Goal: Task Accomplishment & Management: Complete application form

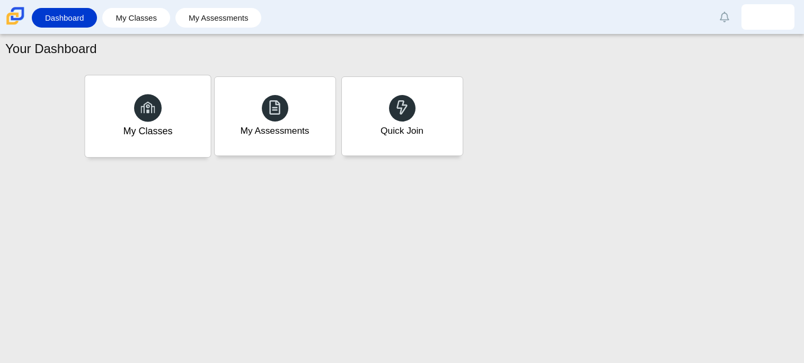
click at [157, 98] on div at bounding box center [148, 108] width 28 height 28
click at [275, 116] on span at bounding box center [275, 107] width 15 height 16
click at [194, 23] on link "My Assessments" at bounding box center [219, 18] width 76 height 20
click at [154, 26] on link "My Classes" at bounding box center [136, 18] width 57 height 20
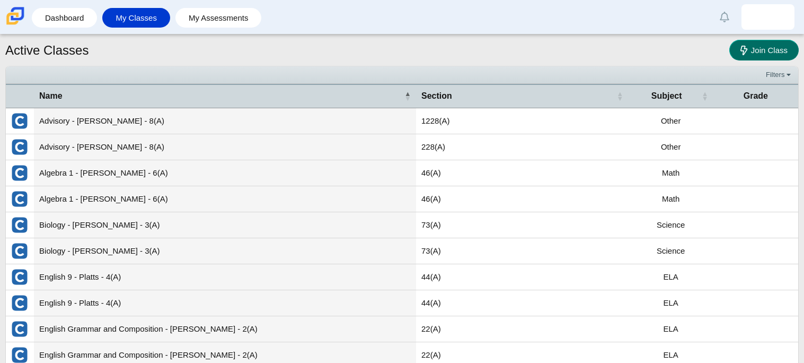
click at [783, 48] on span "Join Class" at bounding box center [769, 50] width 37 height 9
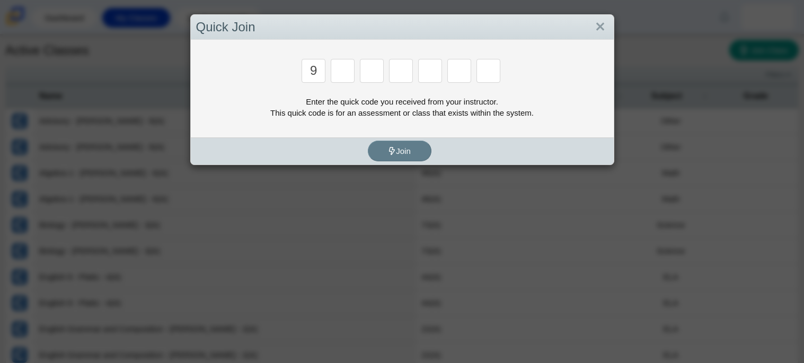
type input "9"
type input "p"
type input "y"
type input "6"
type input "8"
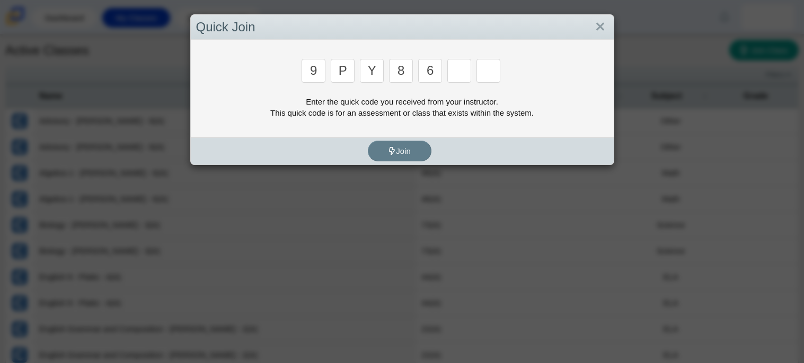
type input "6"
type input "c"
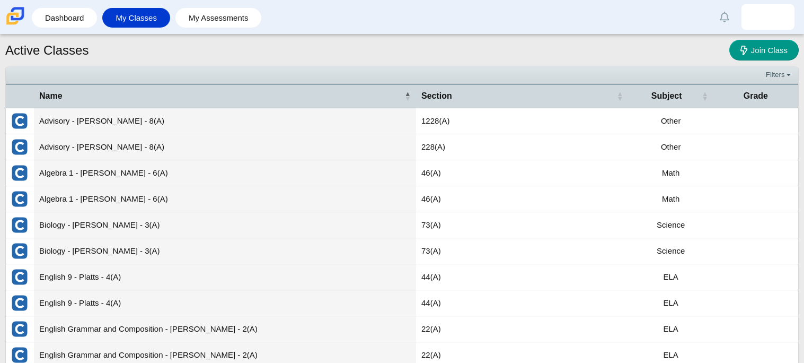
type input "9"
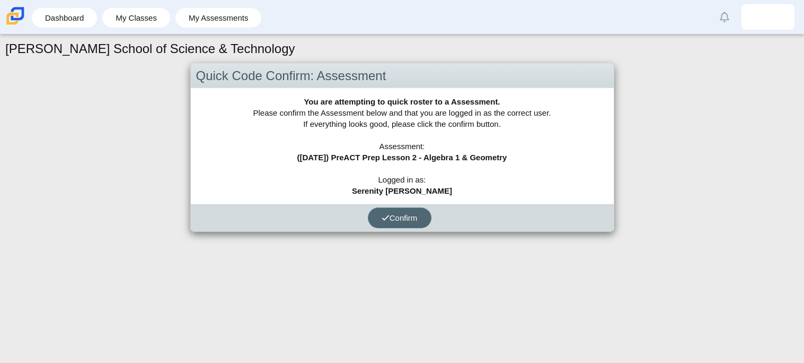
click at [406, 211] on button "Confirm" at bounding box center [400, 217] width 64 height 21
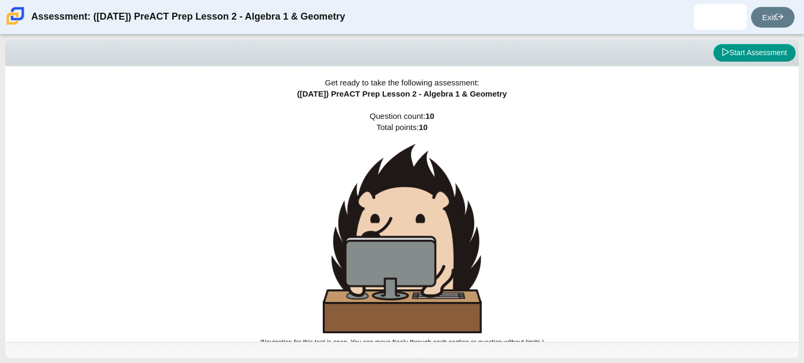
scroll to position [6, 0]
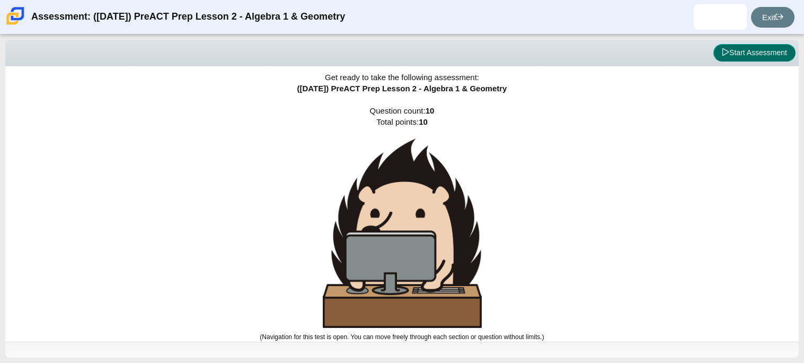
click at [760, 57] on button "Start Assessment" at bounding box center [755, 53] width 82 height 18
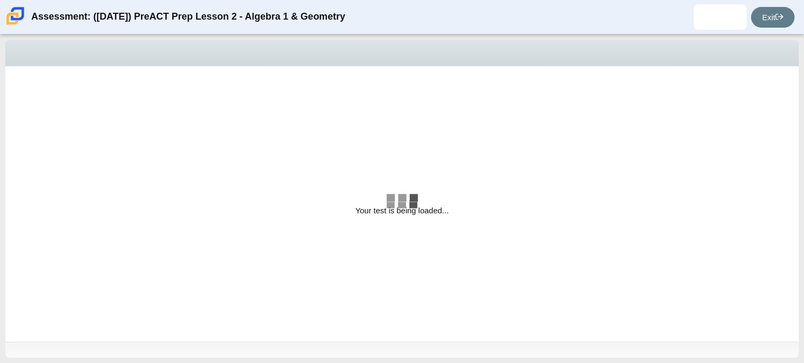
select select "bbf5d072-3e0b-44c4-9a12-6e7c9033f65b"
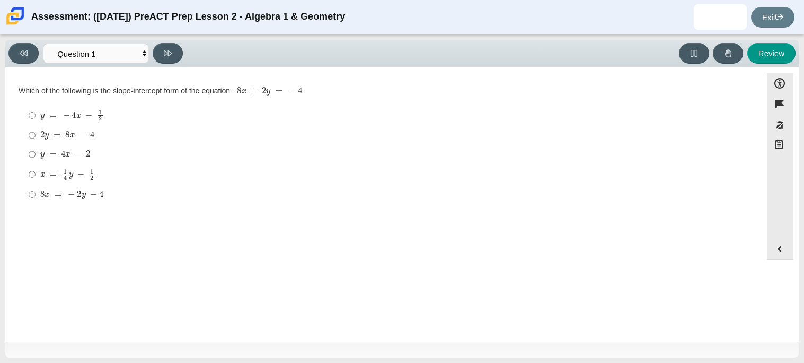
click at [83, 116] on mjx-math "Assessment items" at bounding box center [72, 115] width 64 height 12
click at [36, 116] on input "y = − 4 x − 1 2 y = − 4 x − 1 2" at bounding box center [32, 115] width 7 height 21
radio input "true"
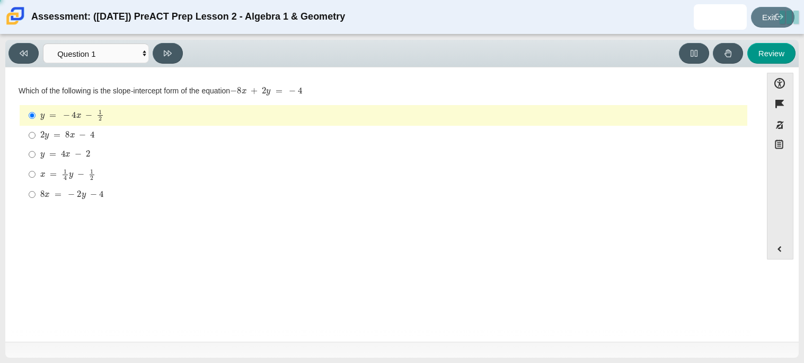
click at [88, 131] on mjx-math "Assessment items" at bounding box center [67, 135] width 55 height 9
click at [36, 131] on input "2 y = 8 x − 4 2 y = 8 x − 4" at bounding box center [32, 135] width 7 height 19
radio input "true"
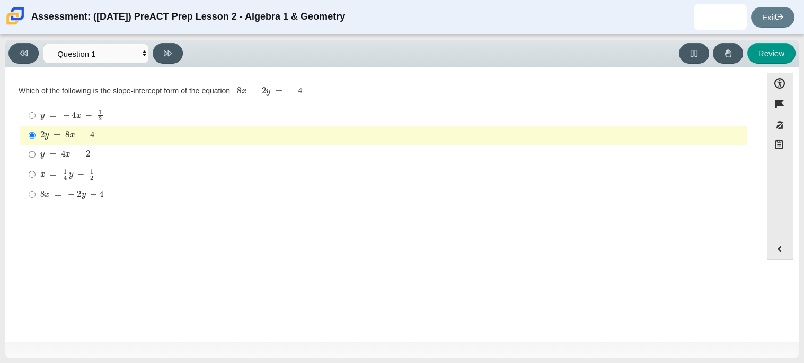
click at [88, 131] on mjx-math "Assessment items" at bounding box center [67, 135] width 55 height 9
click at [36, 131] on input "2 y = 8 x − 4 2 y = 8 x − 4" at bounding box center [32, 135] width 7 height 19
click at [107, 123] on label "y = − 4 x − 1 2 y = − 4 x − 1 2" at bounding box center [384, 115] width 726 height 21
click at [36, 123] on input "y = − 4 x − 1 2 y = − 4 x − 1 2" at bounding box center [32, 115] width 7 height 21
radio input "true"
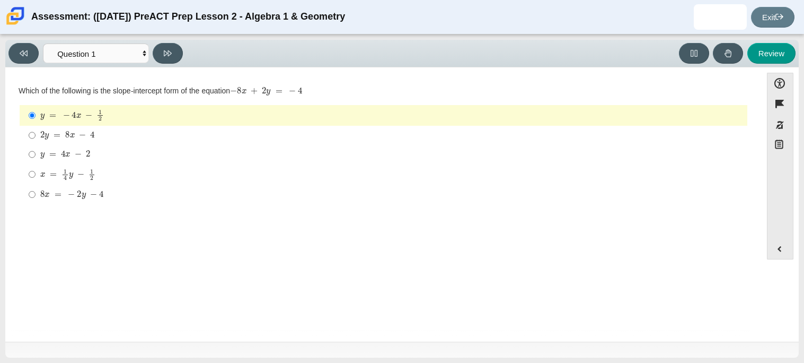
click at [121, 137] on div "2 y = 8 x − 4" at bounding box center [391, 135] width 703 height 11
click at [36, 137] on input "2 y = 8 x − 4 2 y = 8 x − 4" at bounding box center [32, 135] width 7 height 19
radio input "true"
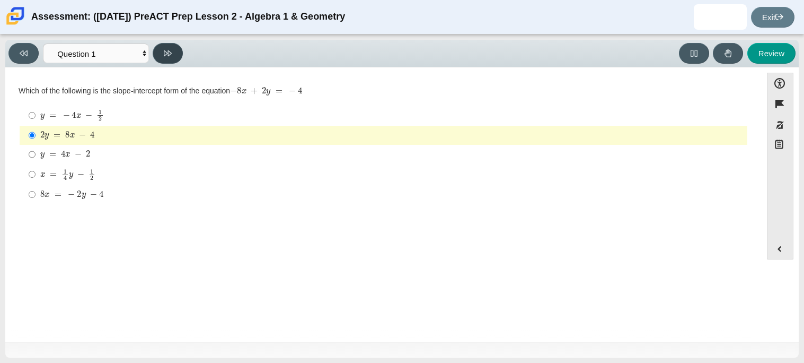
click at [170, 55] on icon at bounding box center [168, 53] width 8 height 8
select select "ed62e223-81bd-4cbf-ab48-ab975844bd1f"
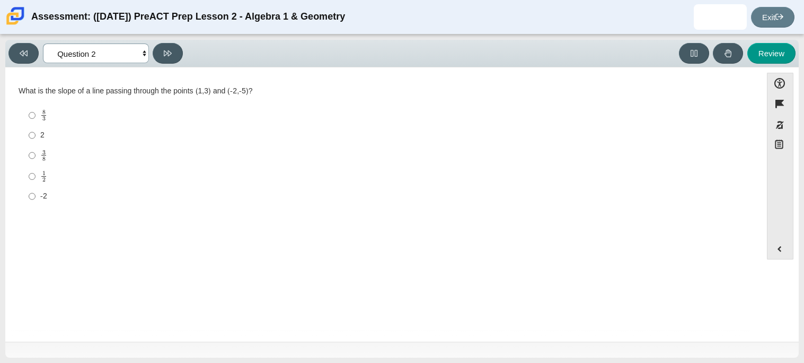
click at [138, 51] on select "Questions Question 1 Question 2 Question 3 Question 4 Question 5 Question 6 Que…" at bounding box center [96, 53] width 106 height 20
click at [142, 52] on select "Questions Question 1 Question 2 Question 3 Question 4 Question 5 Question 6 Que…" at bounding box center [96, 53] width 106 height 20
click at [47, 134] on div "2" at bounding box center [391, 135] width 703 height 11
click at [36, 134] on input "2 2" at bounding box center [32, 135] width 7 height 19
radio input "true"
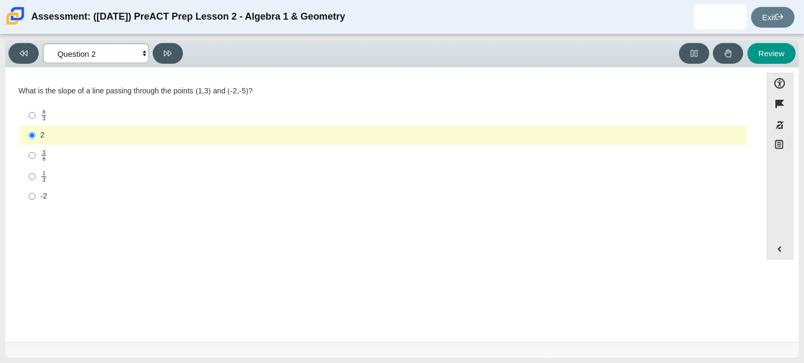
click at [72, 55] on select "Questions Question 1 Question 2 Question 3 Question 4 Question 5 Question 6 Que…" at bounding box center [96, 53] width 106 height 20
click at [75, 158] on div "3 8" at bounding box center [391, 156] width 703 height 12
click at [36, 158] on input "3 8 3 eighths" at bounding box center [32, 155] width 7 height 21
radio input "true"
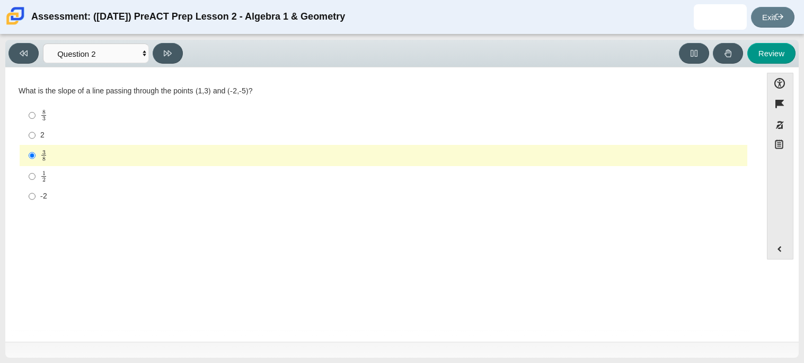
click at [65, 138] on div "2" at bounding box center [391, 135] width 703 height 11
click at [36, 138] on input "2 2" at bounding box center [32, 135] width 7 height 19
radio input "true"
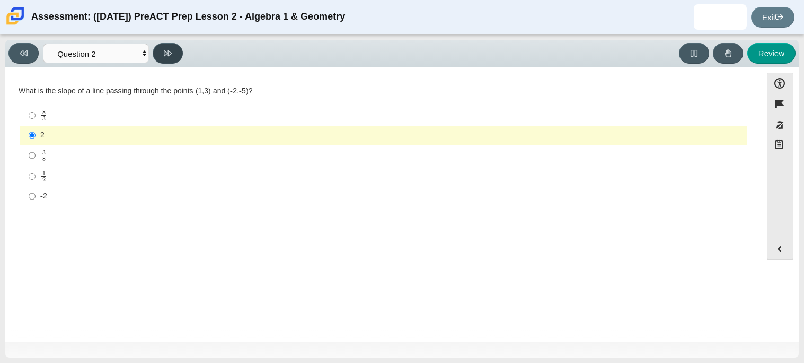
click at [175, 51] on button at bounding box center [168, 53] width 30 height 21
select select "97f4f5fa-a52e-4fed-af51-565bfcdf47cb"
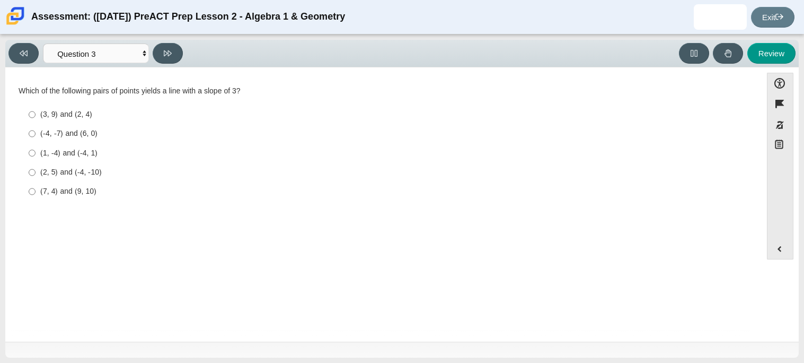
click at [135, 128] on div "(-4, -7) and (6, 0)" at bounding box center [391, 133] width 703 height 11
click at [36, 128] on input "(-4, -7) and (6, 0) (-4, -7) and (6, 0)" at bounding box center [32, 133] width 7 height 19
radio input "true"
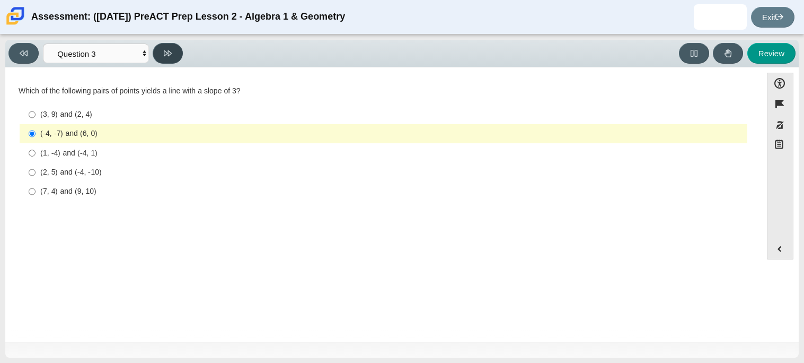
click at [169, 59] on button at bounding box center [168, 53] width 30 height 21
select select "89427bb7-e313-4f00-988f-8b8255897029"
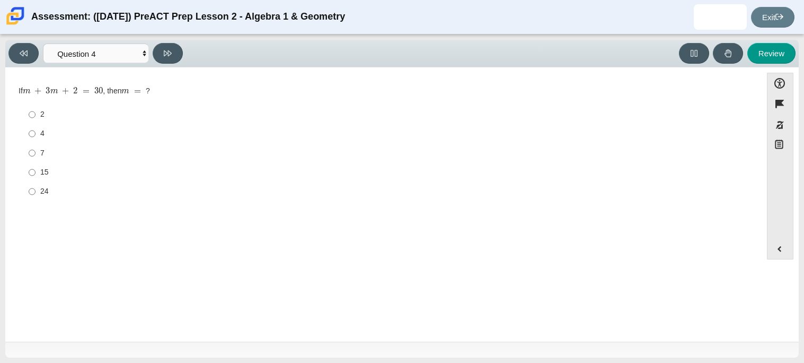
click at [48, 174] on div "15" at bounding box center [391, 172] width 703 height 11
click at [36, 174] on input "15 15" at bounding box center [32, 172] width 7 height 19
radio input "true"
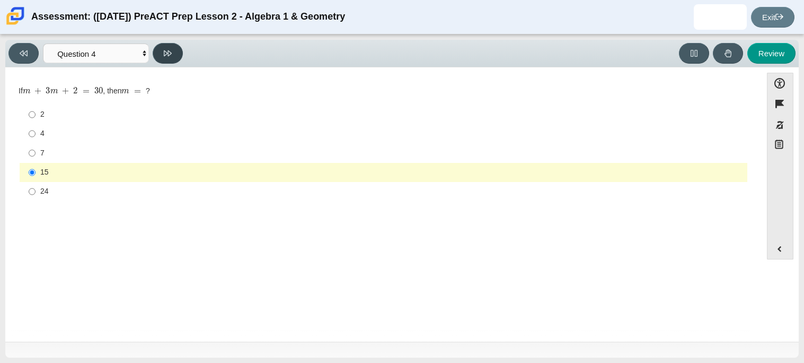
click at [162, 55] on button at bounding box center [168, 53] width 30 height 21
select select "489dcffd-4e6a-49cf-a9d6-ad1d4a911a4e"
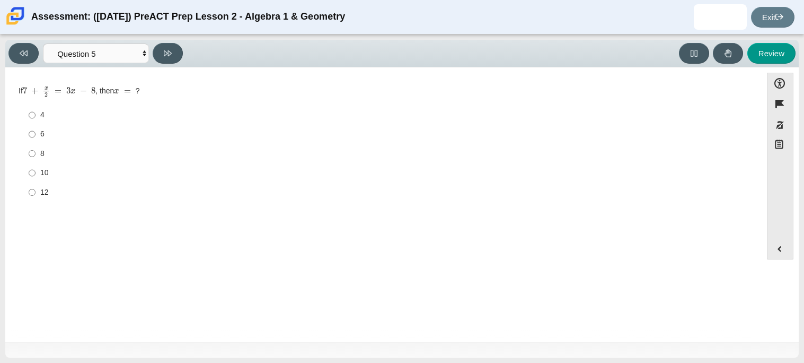
click at [60, 156] on div "8" at bounding box center [391, 153] width 703 height 11
click at [36, 156] on input "8 8" at bounding box center [32, 153] width 7 height 19
radio input "true"
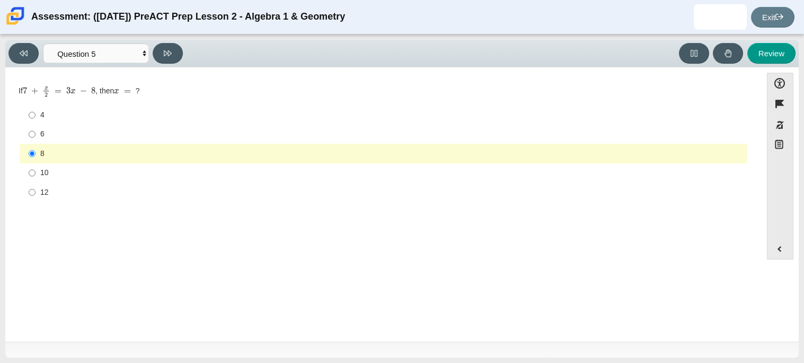
click at [83, 169] on div "10" at bounding box center [391, 173] width 703 height 11
click at [36, 169] on input "10 10" at bounding box center [32, 172] width 7 height 19
radio input "true"
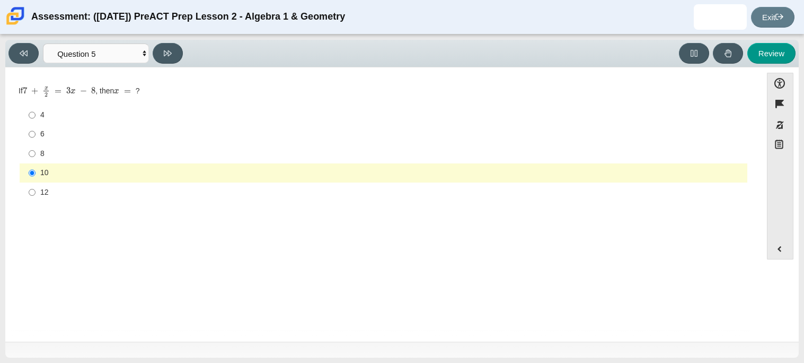
click at [95, 156] on div "8" at bounding box center [391, 153] width 703 height 11
click at [36, 156] on input "8 8" at bounding box center [32, 153] width 7 height 19
radio input "true"
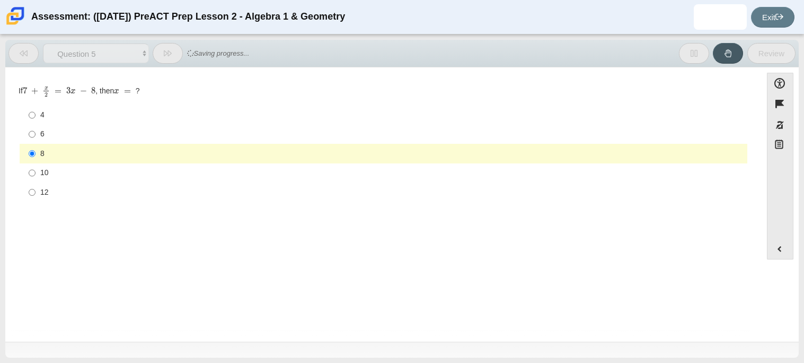
click at [86, 187] on div "12" at bounding box center [391, 192] width 703 height 11
click at [36, 187] on input "12 12" at bounding box center [32, 191] width 7 height 19
radio input "true"
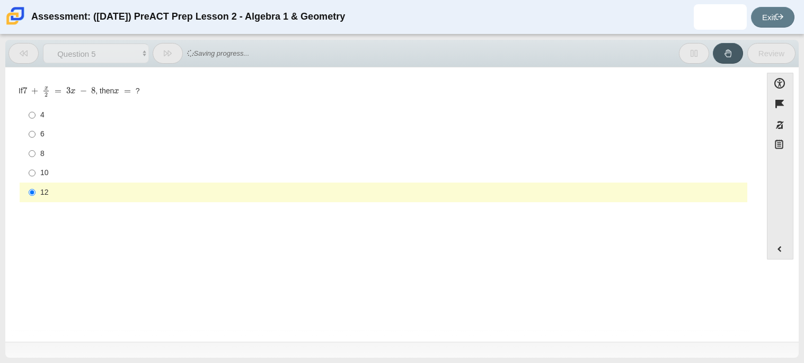
click at [95, 174] on div "10" at bounding box center [391, 173] width 703 height 11
click at [36, 174] on input "10 10" at bounding box center [32, 172] width 7 height 19
radio input "true"
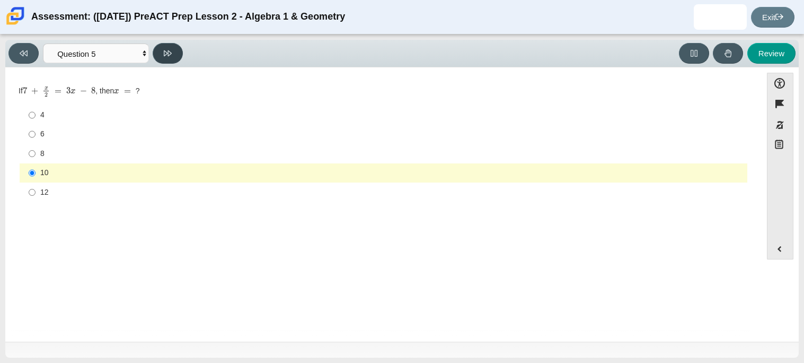
click at [160, 46] on button at bounding box center [168, 53] width 30 height 21
select select "210571de-36a6-4d8e-a361-ceff8ef801dc"
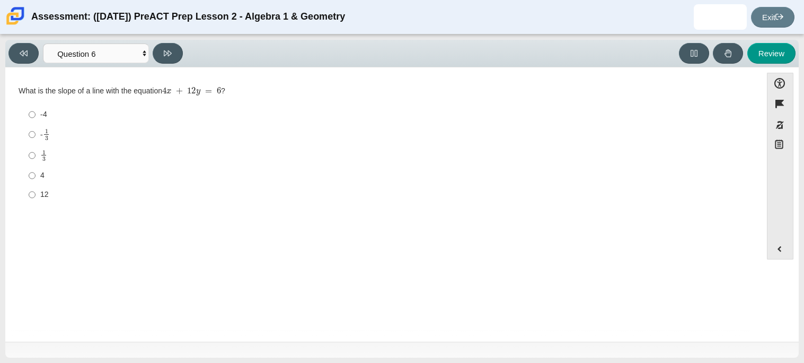
click at [85, 135] on div "- 1 3" at bounding box center [391, 134] width 703 height 12
click at [36, 135] on input "- 1 3 -1 third" at bounding box center [32, 134] width 7 height 21
radio input "true"
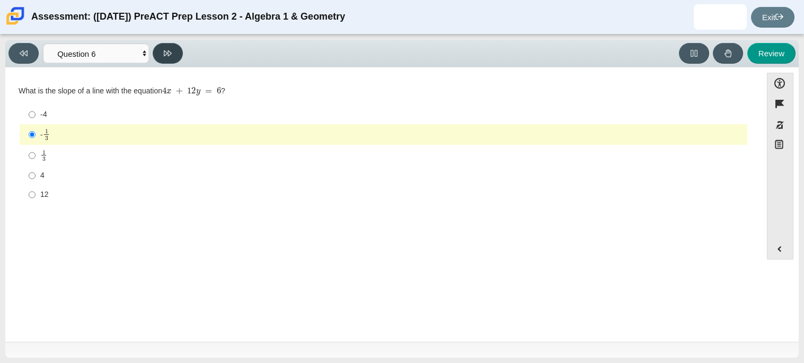
click at [167, 55] on icon at bounding box center [168, 53] width 8 height 8
select select "ec95ace6-bebc-42b8-9428-40567494d4da"
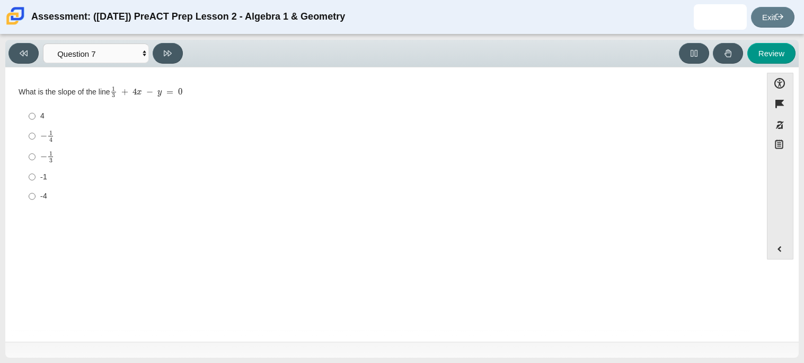
click at [102, 142] on div "− 1 4" at bounding box center [391, 136] width 703 height 12
click at [36, 142] on input "− 1 4 negative 1 fourth" at bounding box center [32, 136] width 7 height 21
radio input "true"
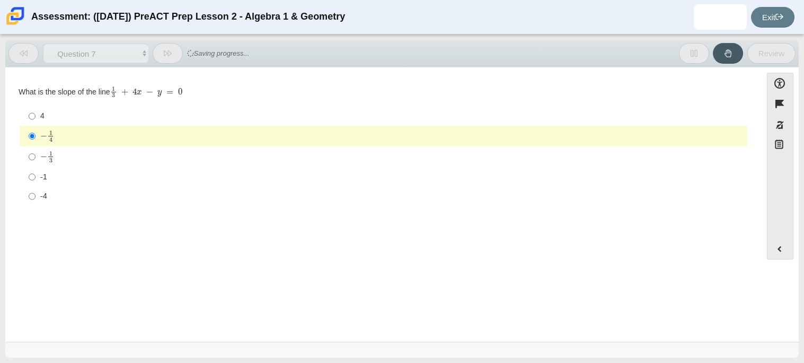
click at [101, 161] on div "− 1 3" at bounding box center [391, 157] width 703 height 12
click at [36, 161] on input "− 1 3 negative 1 third" at bounding box center [32, 156] width 7 height 21
radio input "true"
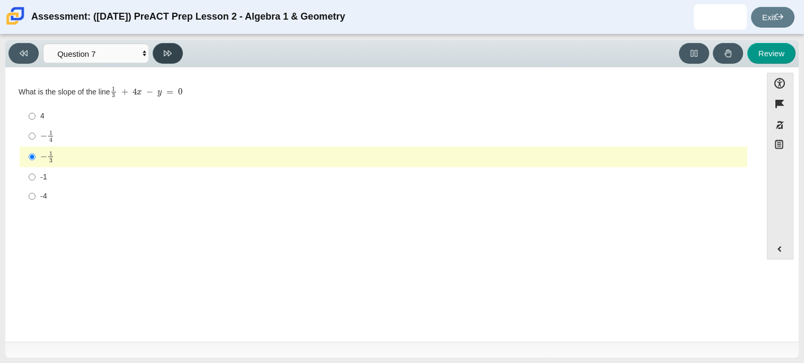
click at [172, 51] on button at bounding box center [168, 53] width 30 height 21
select select "ce81fe10-bf29-4b5e-8bd7-4f47f2fed4d8"
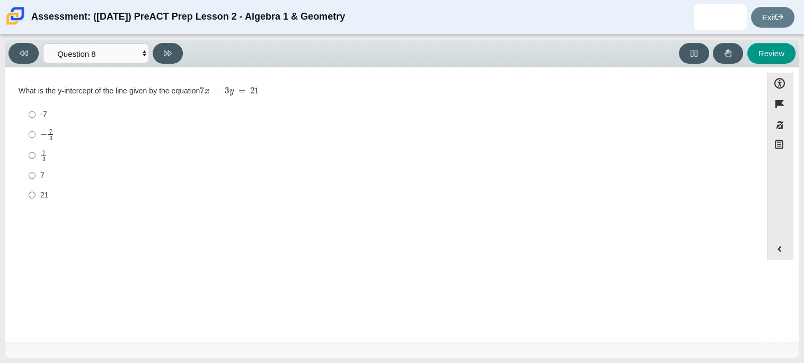
click at [112, 159] on div "7 3" at bounding box center [391, 156] width 703 height 12
click at [36, 159] on input "7 3 7 thirds" at bounding box center [32, 155] width 7 height 21
radio input "true"
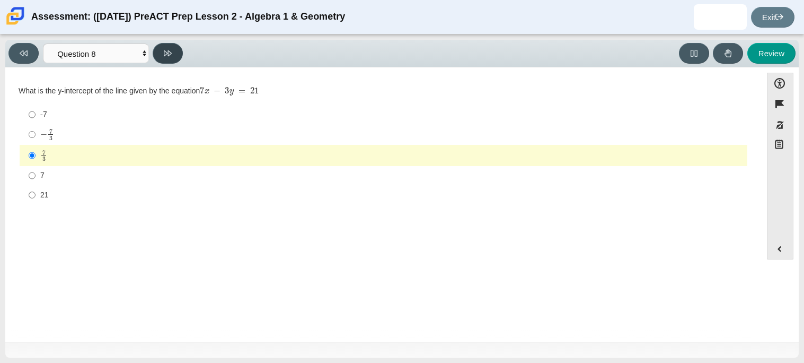
click at [176, 51] on button at bounding box center [168, 53] width 30 height 21
select select "14773eaf-2ca1-47ae-afe7-a624a56f34b3"
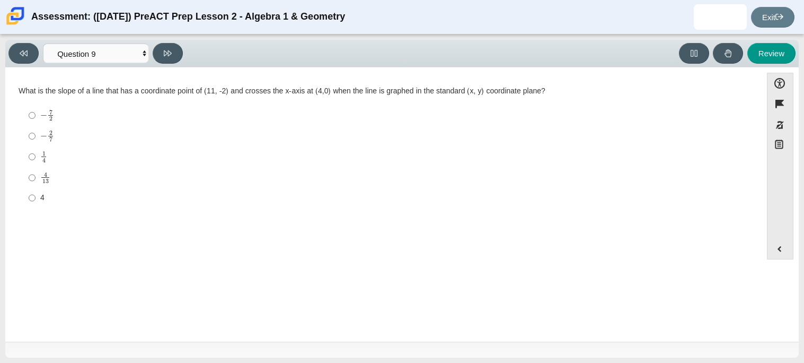
click at [88, 118] on div "− 7 2" at bounding box center [391, 115] width 703 height 12
click at [36, 118] on input "− 7 2 negative 7 halves" at bounding box center [32, 115] width 7 height 21
radio input "true"
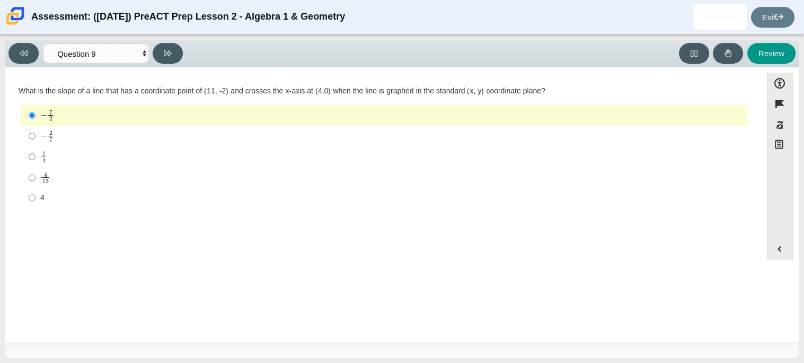
click at [99, 165] on label "1 4 1 fourth" at bounding box center [384, 156] width 726 height 21
click at [36, 165] on input "1 4 1 fourth" at bounding box center [32, 156] width 7 height 21
radio input "true"
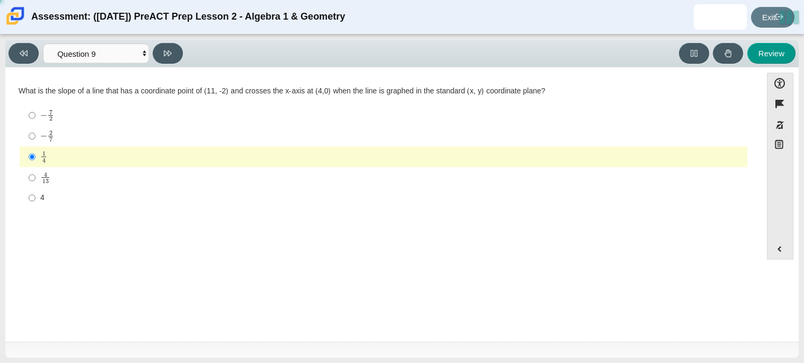
click at [81, 178] on div "4 13" at bounding box center [391, 178] width 703 height 12
click at [36, 178] on input "4 13 4 over 13" at bounding box center [32, 177] width 7 height 21
radio input "true"
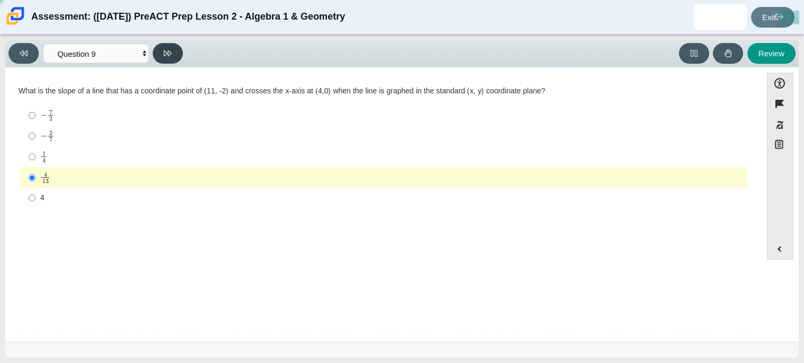
click at [171, 50] on icon at bounding box center [168, 53] width 8 height 8
select select "96b71634-eacb-4f7e-8aef-411727d9bcba"
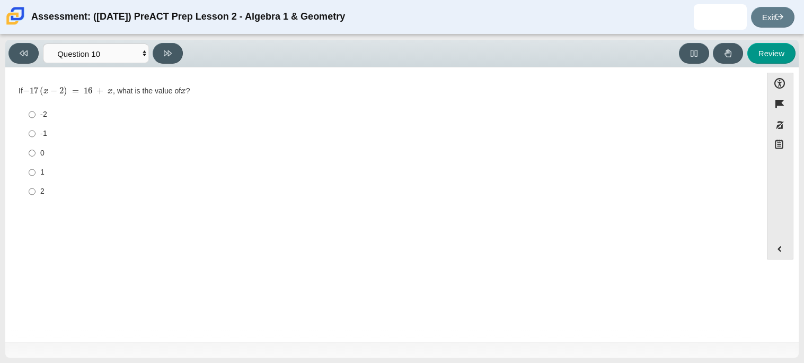
click at [66, 116] on div "-2" at bounding box center [391, 114] width 703 height 11
click at [36, 116] on input "-2 -2" at bounding box center [32, 114] width 7 height 19
radio input "true"
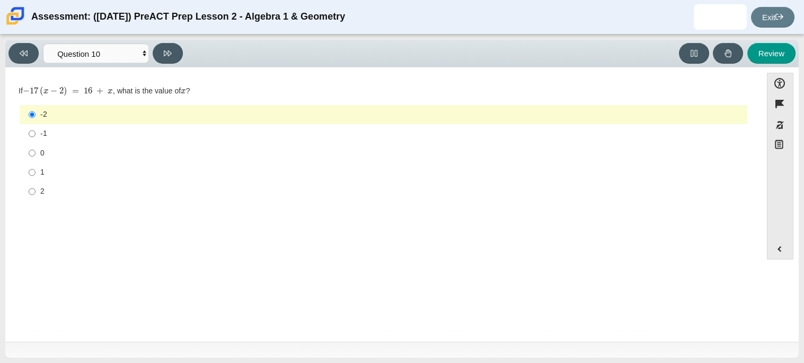
click at [47, 185] on label "2 2" at bounding box center [384, 191] width 726 height 19
click at [36, 185] on input "2 2" at bounding box center [32, 191] width 7 height 19
radio input "true"
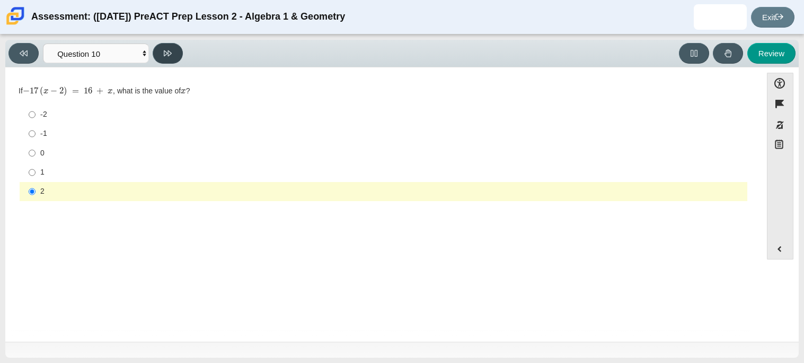
click at [179, 55] on button at bounding box center [168, 53] width 30 height 21
select select "review"
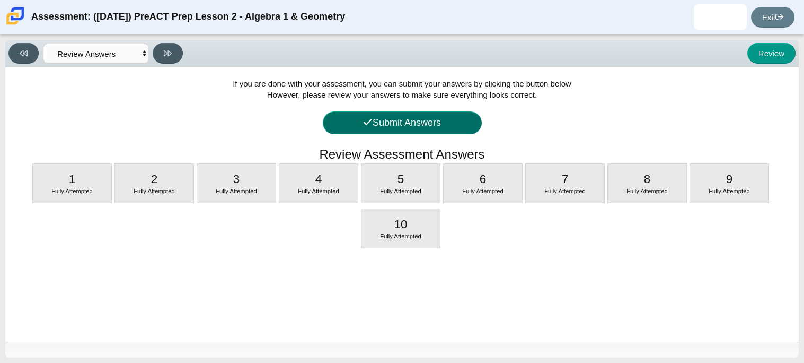
click at [430, 112] on button "Submit Answers" at bounding box center [402, 122] width 159 height 23
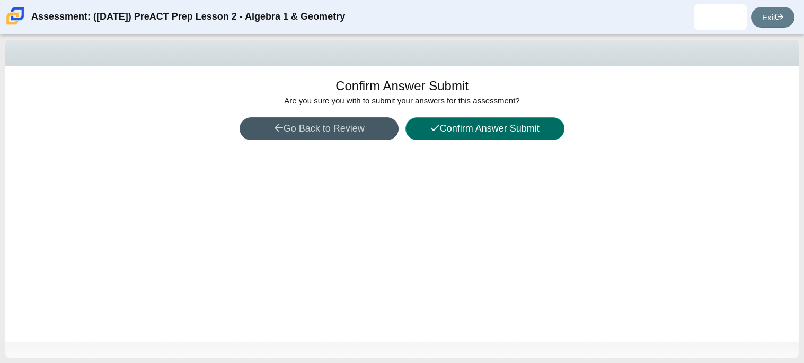
click at [428, 129] on button "Confirm Answer Submit" at bounding box center [485, 128] width 159 height 23
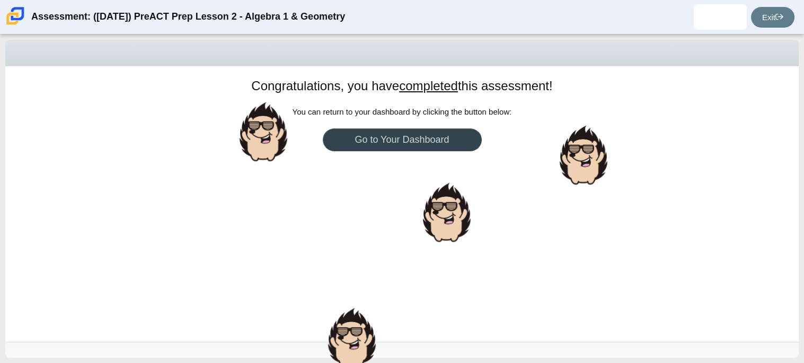
click at [419, 141] on link "Go to Your Dashboard" at bounding box center [402, 139] width 159 height 23
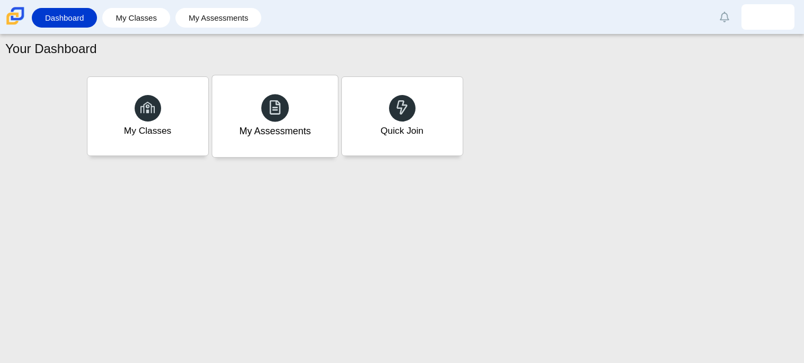
click at [241, 86] on div "My Assessments" at bounding box center [275, 116] width 126 height 82
click at [199, 127] on div "My Classes" at bounding box center [148, 116] width 126 height 82
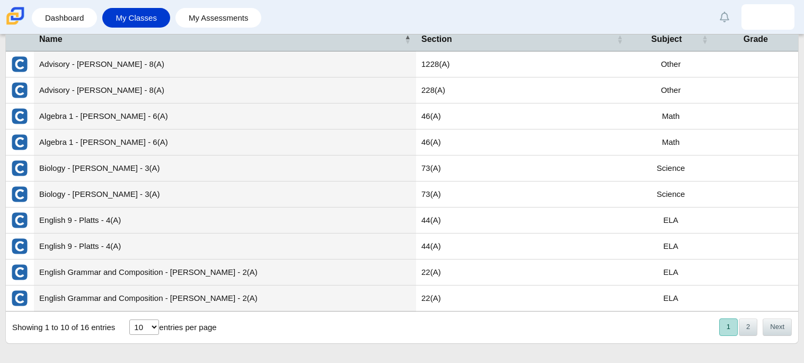
scroll to position [59, 0]
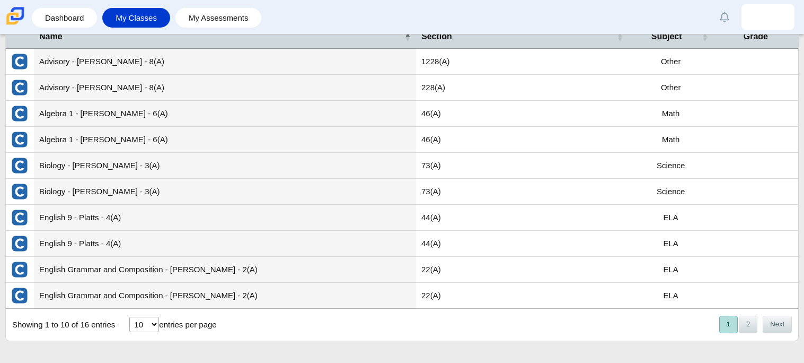
click at [151, 150] on td "Algebra 1 - Hernandez - 6(A)" at bounding box center [225, 140] width 382 height 26
click at [150, 147] on td "Algebra 1 - Hernandez - 6(A)" at bounding box center [225, 140] width 382 height 26
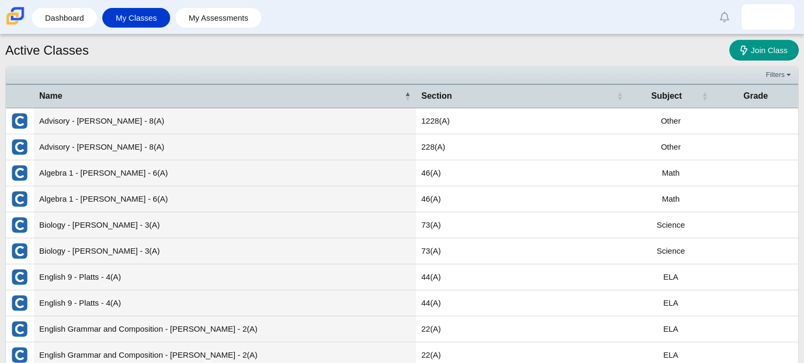
click at [139, 136] on td "Advisory - Arrizon - 8(A)" at bounding box center [225, 147] width 382 height 26
click at [133, 128] on td "Advisory - Arrizon - 8(A)" at bounding box center [225, 121] width 382 height 26
click at [186, 21] on link "My Assessments" at bounding box center [219, 18] width 76 height 20
